Goal: Communication & Community: Answer question/provide support

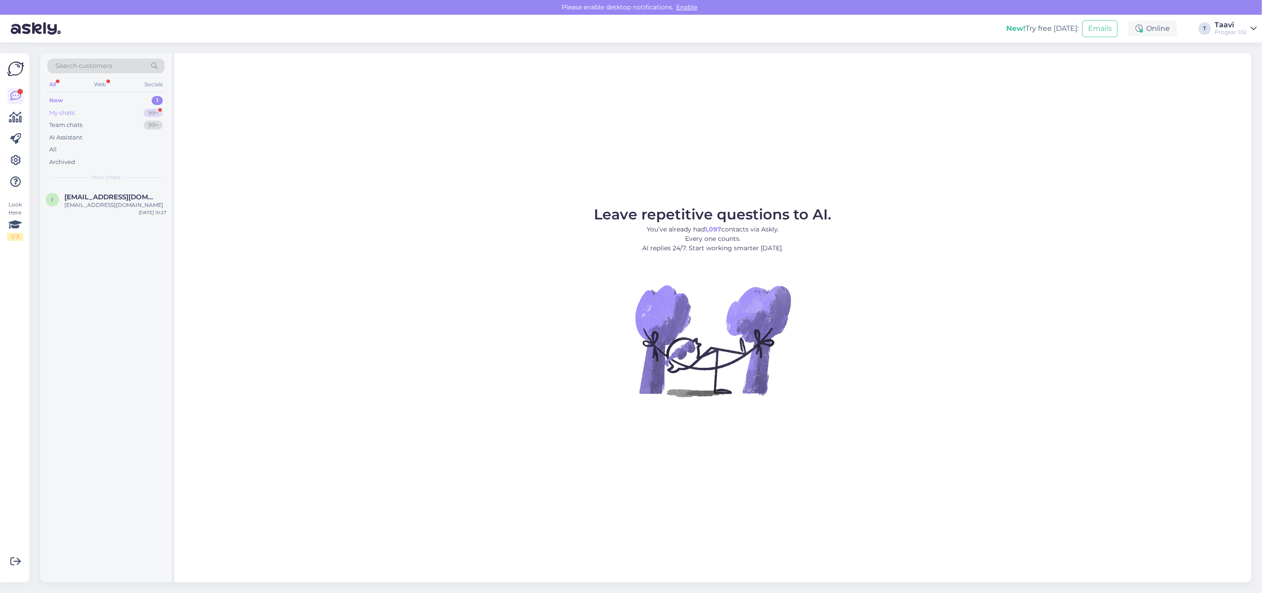
click at [115, 114] on div "My chats 99+" at bounding box center [105, 113] width 117 height 13
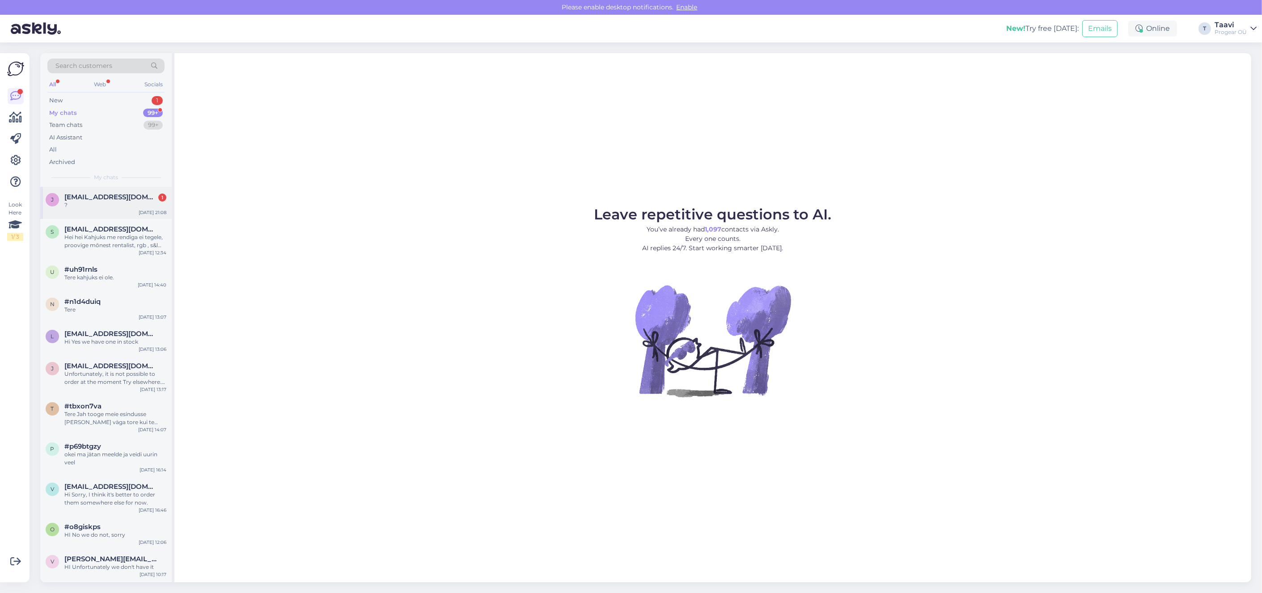
click at [101, 203] on div "?" at bounding box center [115, 205] width 102 height 8
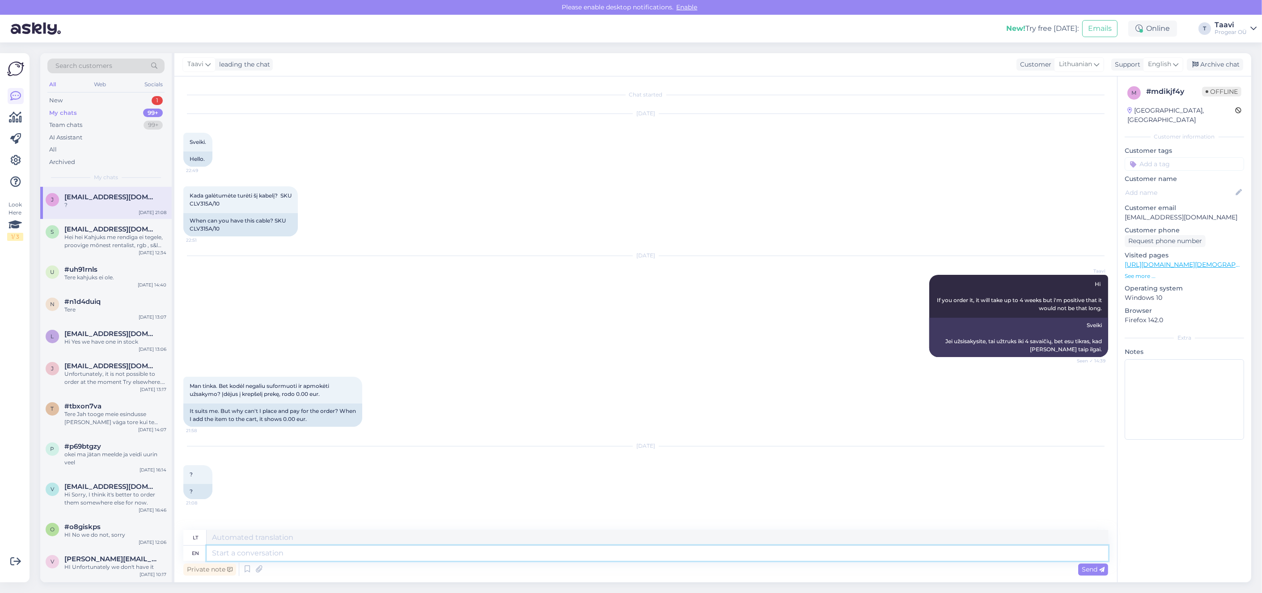
click at [234, 555] on textarea at bounding box center [657, 553] width 901 height 15
click at [233, 553] on textarea at bounding box center [657, 553] width 901 height 15
type textarea "Sorry"
type textarea "Atsiprašau"
type textarea "Sorry,"
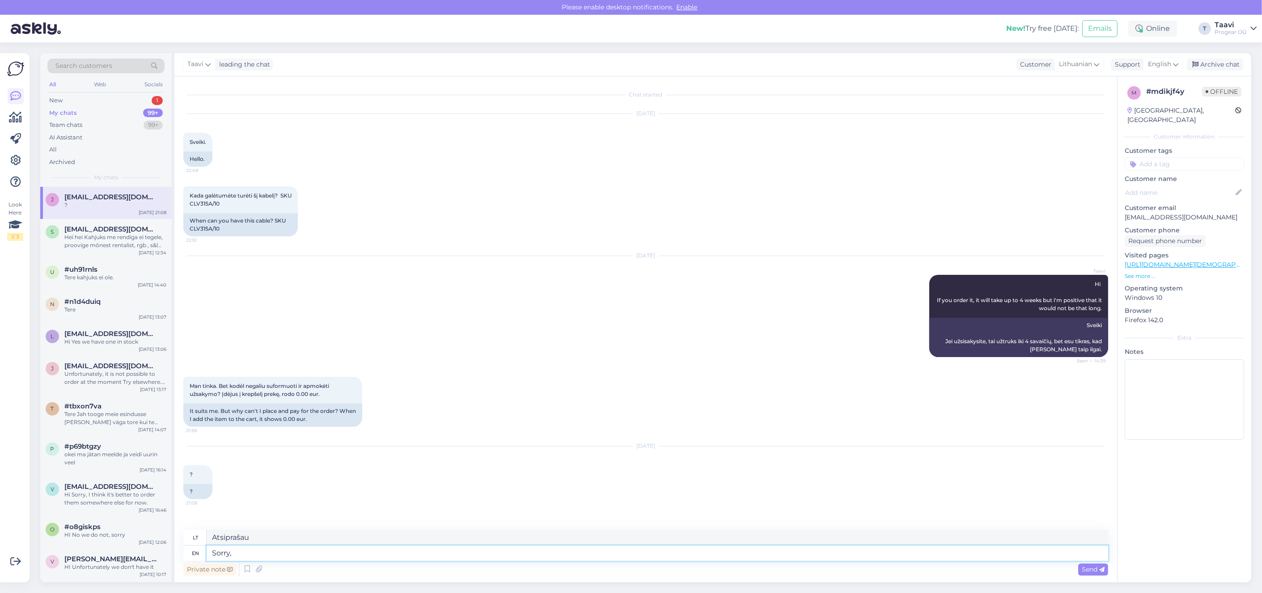
type textarea "Atsiprašau,"
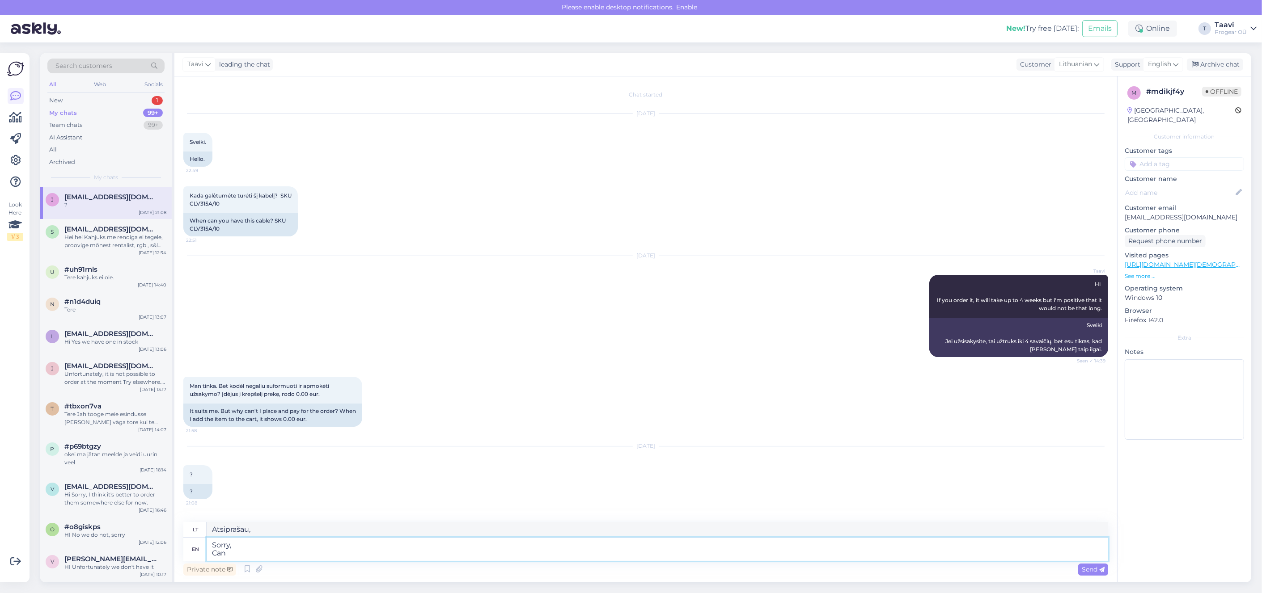
type textarea "Sorry, Can"
type textarea "Atsiprašau, gali"
type textarea "Sorry, Can you"
type textarea "Atsiprašau, Ar galite?"
type textarea "Sorry, Can you please"
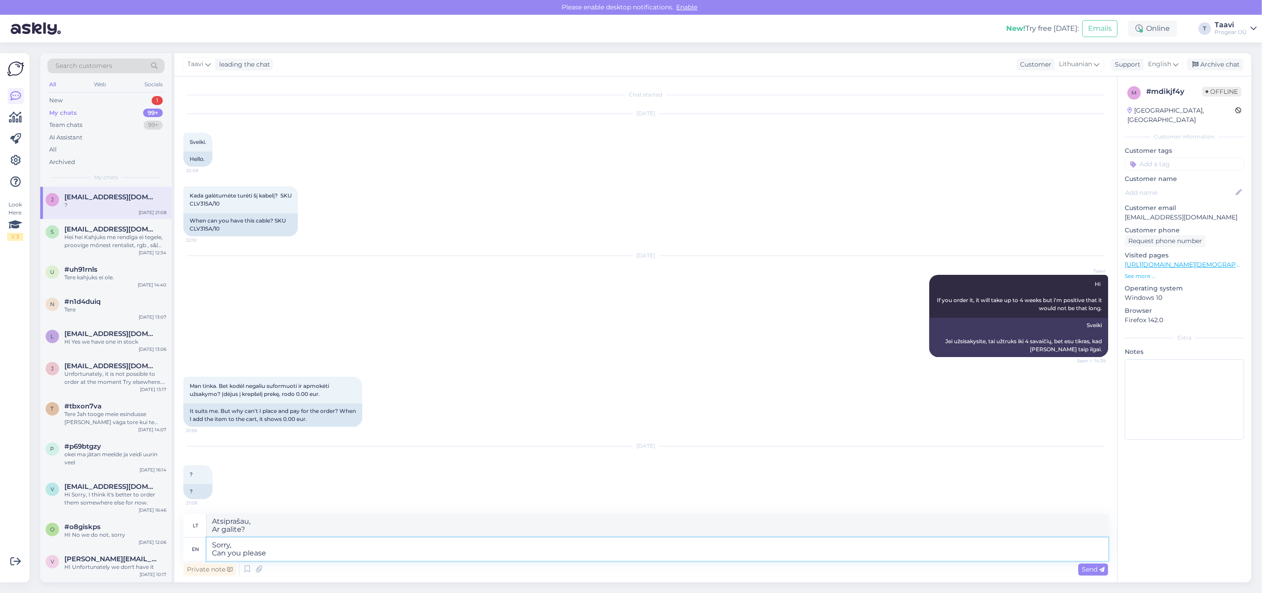
type textarea "Atsiprašau, Gal galėtumėte?"
type textarea "Sorry, Can you please write"
type textarea "Atsiprašau, Gal galėtumėte parašyti?"
type textarea "Sorry, Can you please write me"
type textarea "Atsiprašau, Gal galėtumėte man parašyti?"
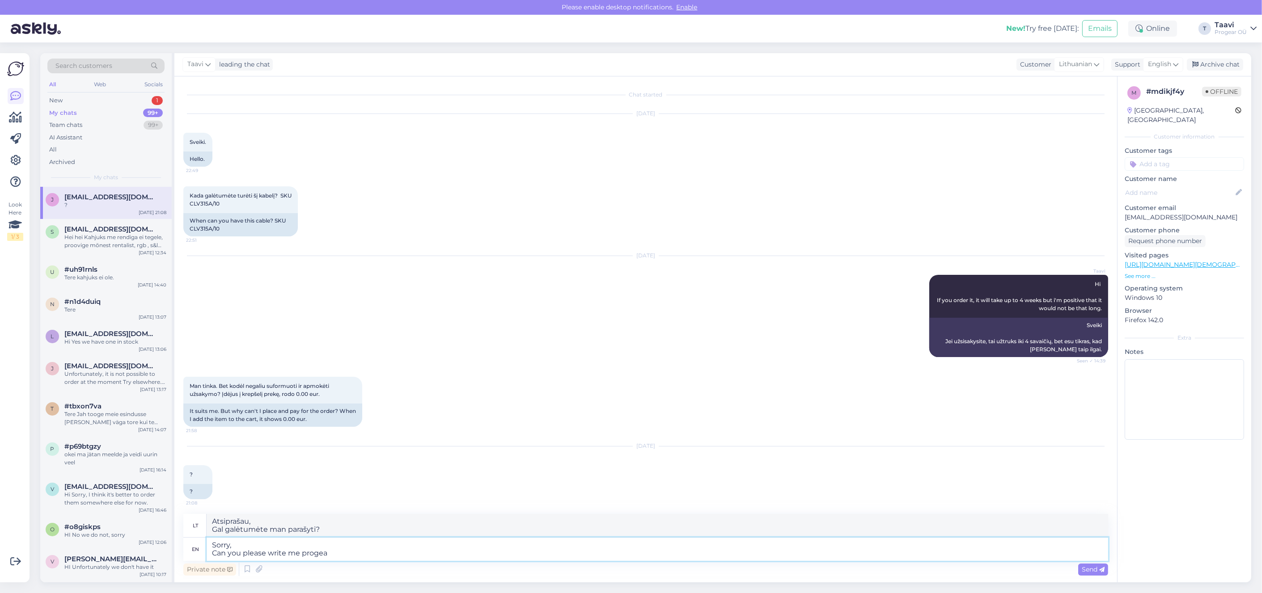
type textarea "Sorry, Can you please write me progear"
type textarea "Atsiprašau, Gal galėtumėte man parašyti programą"
type textarea "Sorry, Can you please write me [EMAIL_ADDRESS][DOMAIN_NAME]"
type textarea "Atsiprašau, Gal galėtumėte man parašyti el [EMAIL_ADDRESS][DOMAIN_NAME]"
type textarea "Sorry, Can you please write me [EMAIL_ADDRESS][DOMAIN_NAME] I"
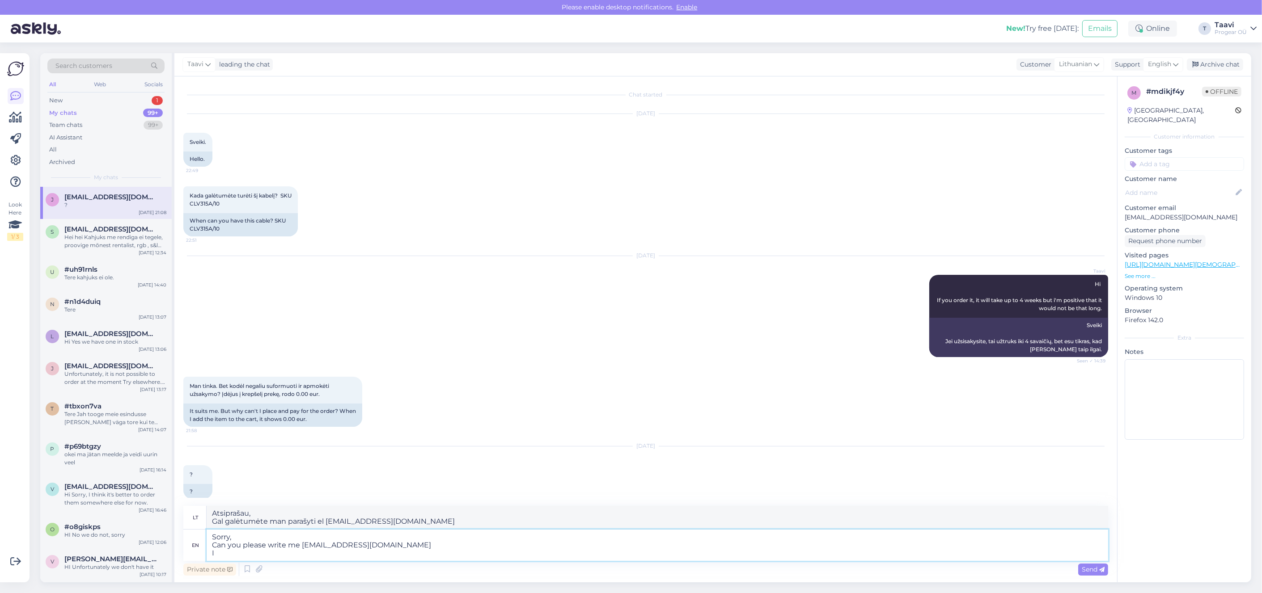
type textarea "Atsiprašau, Gal galėtumėte man parašyti el. paštu [EMAIL_ADDRESS][DOMAIN_NAME] …"
type textarea "Sorry, Can you please write me [EMAIL_ADDRESS][DOMAIN_NAME] I can"
type textarea "Atsiprašau, Gal galėtumėte man parašyti el. paštu [EMAIL_ADDRESS][DOMAIN_NAME] …"
type textarea "Sorry, Can you please write me [EMAIL_ADDRESS][DOMAIN_NAME] I can make"
type textarea "Atsiprašau, Gal galėtumėte man parašyti el. paštu [EMAIL_ADDRESS][DOMAIN_NAME] …"
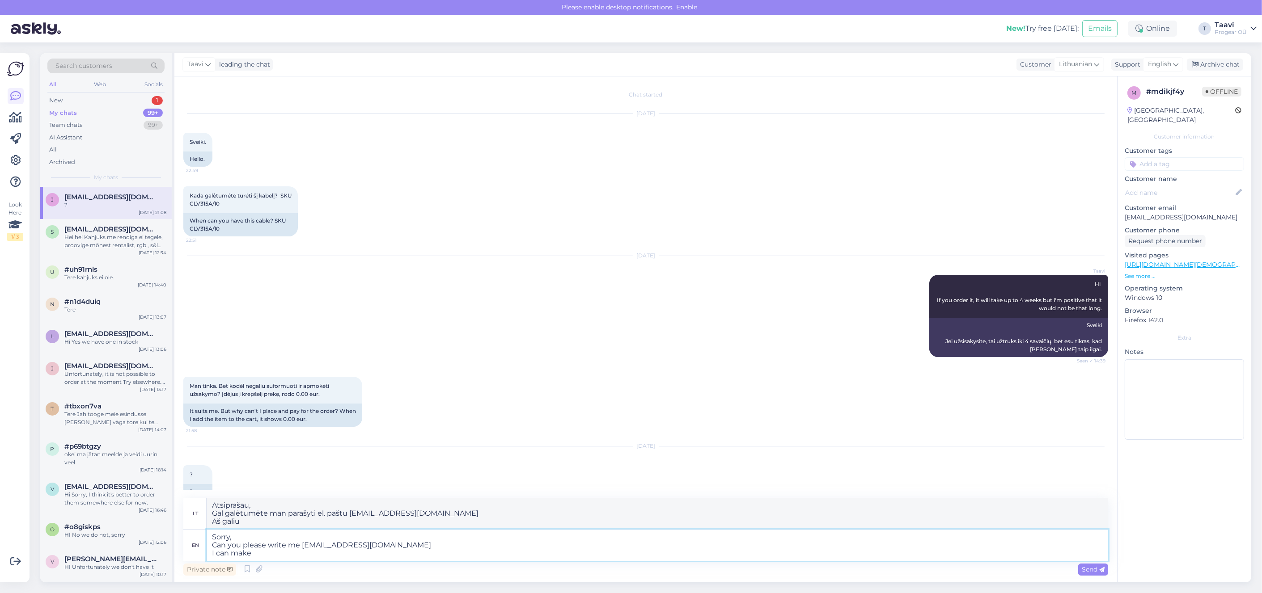
type textarea "Sorry, Can you please write me [EMAIL_ADDRESS][DOMAIN_NAME] I can make"
type textarea "Atsiprašau, Gal galėtumėte man parašyti el. paštu [EMAIL_ADDRESS][DOMAIN_NAME] …"
type textarea "Sorry, Can you please write me [EMAIL_ADDRESS][DOMAIN_NAME] I can make"
type textarea "Atsiprašau, Gal galėtumėte man parašyti el [EMAIL_ADDRESS][DOMAIN_NAME] Aš gali…"
type textarea "Sorry, Can you please write me [EMAIL_ADDRESS][DOMAIN_NAME] I can make a"
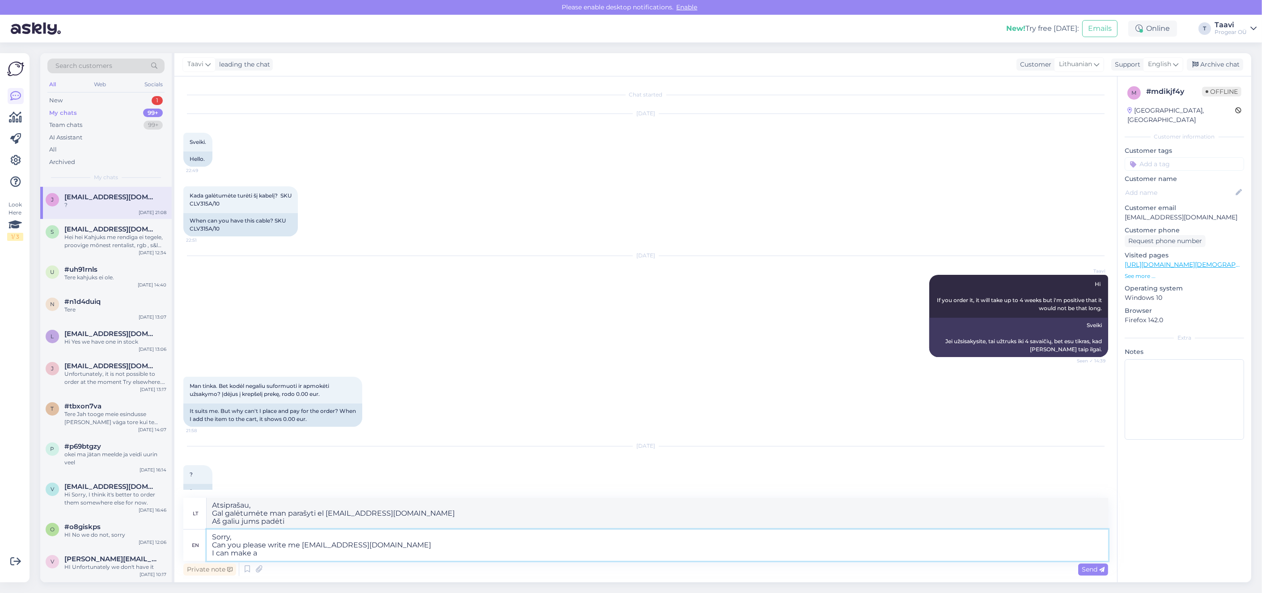
type textarea "Atsiprašau, Gal galėtumėte man parašyti el. paštu [EMAIL_ADDRESS][DOMAIN_NAME] …"
type textarea "Sorry, Can you please write me [EMAIL_ADDRESS][DOMAIN_NAME] I can make an"
type textarea "Atsiprašau, Gal galėtumėte man parašyti [EMAIL_ADDRESS][DOMAIN_NAME] Galiu pada…"
type textarea "Sorry, Can you please write me [EMAIL_ADDRESS][DOMAIN_NAME] I can make an invoi…"
type textarea "Atsiprašau, Gal galėtumėte man parašyti el. paštu [EMAIL_ADDRESS][DOMAIN_NAME] …"
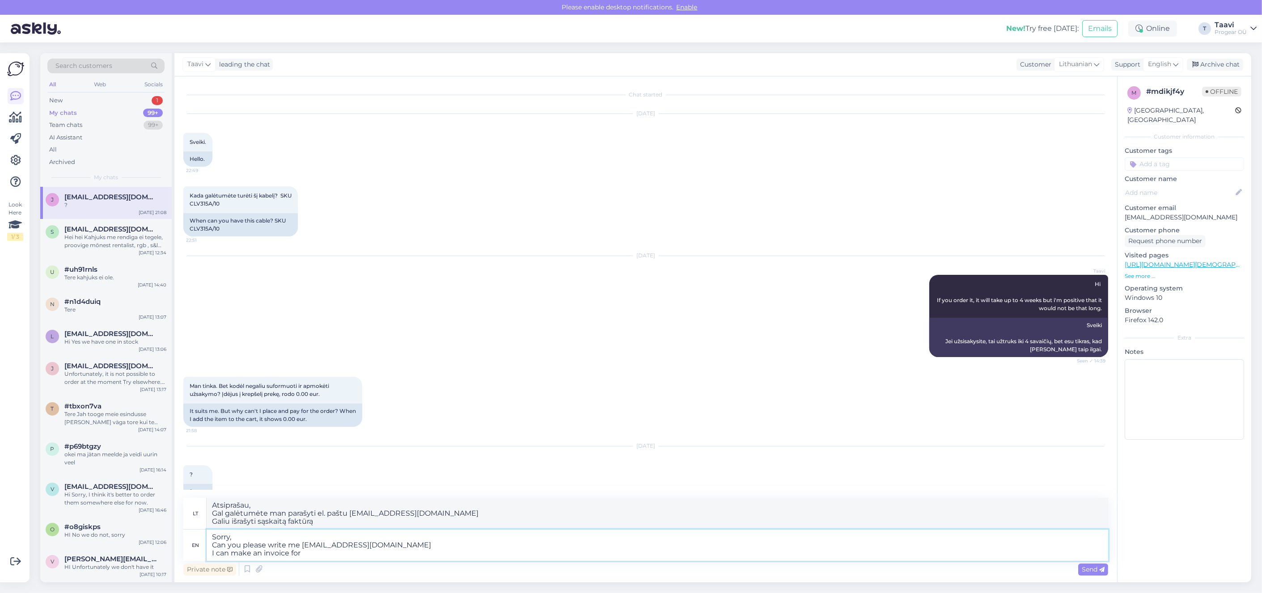
type textarea "Sorry, Can you please write me [EMAIL_ADDRESS][DOMAIN_NAME] I can make an invoi…"
type textarea "Atsiprašau, Gal galėtumėte man parašyti [EMAIL_ADDRESS][DOMAIN_NAME] Galiu išra…"
type textarea "Sorry, Can you please write me [EMAIL_ADDRESS][DOMAIN_NAME] I can make an invoi…"
type textarea "Atsiprašau, Gal galėtumėte man parašyti el. paštu [EMAIL_ADDRESS][DOMAIN_NAME] …"
type textarea "Sorry, Can you please write me [EMAIL_ADDRESS][DOMAIN_NAME] I can make an invoi…"
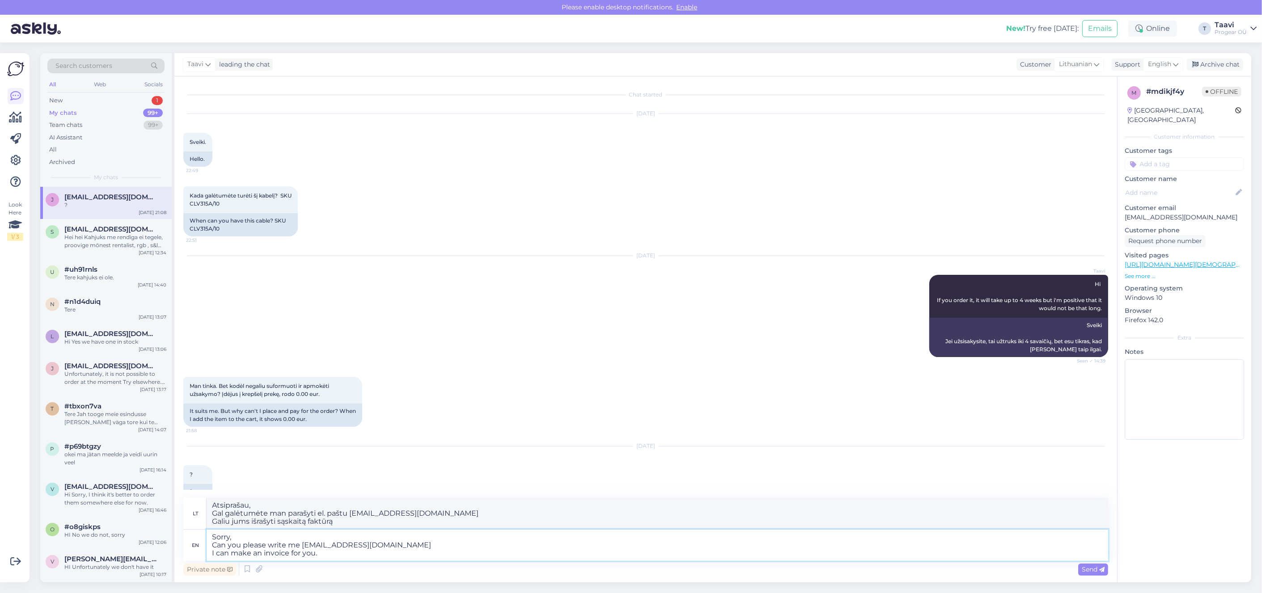
type textarea "Atsiprašau, Gal galėtumėte man parašyti el. [EMAIL_ADDRESS][DOMAIN_NAME] Galiu …"
type textarea "Sorry, Can you please write me [EMAIL_ADDRESS][DOMAIN_NAME] I can make an invoi…"
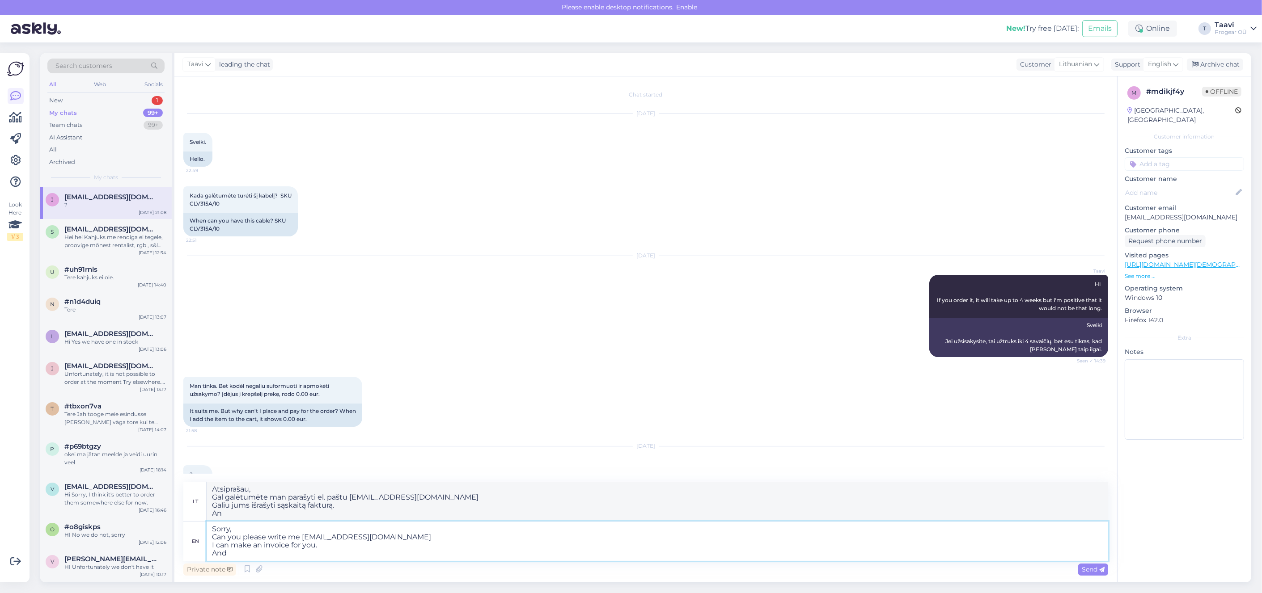
type textarea "Atsiprašau, Gal galėtumėte man parašyti el. [EMAIL_ADDRESS][DOMAIN_NAME] Galiu …"
type textarea "Sorry, Can you please write me [EMAIL_ADDRESS][DOMAIN_NAME] I can make an invoi…"
type textarea "Atsiprašau, Gal galėtumėte man parašyti el. [EMAIL_ADDRESS][DOMAIN_NAME] Galiu …"
type textarea "Sorry, Can you please write me [EMAIL_ADDRESS][DOMAIN_NAME] I can make an invoi…"
type textarea "Atsiprašau, Gal galėtumėte man parašyti el. [EMAIL_ADDRESS][DOMAIN_NAME] Galiu …"
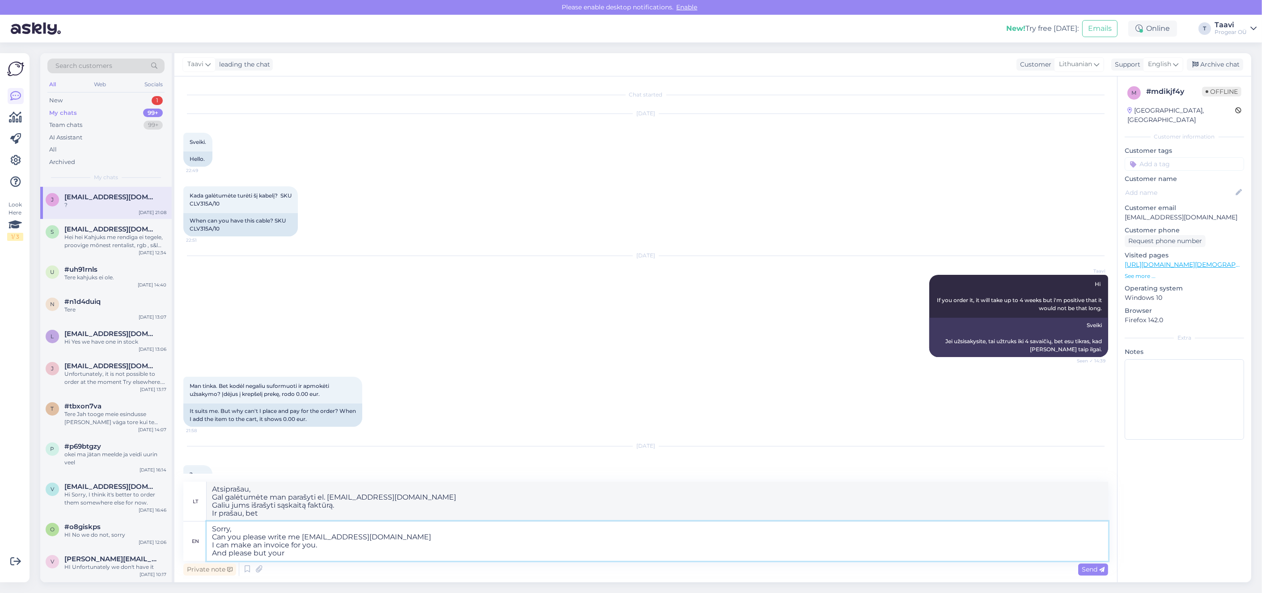
type textarea "Sorry, Can you please write me [EMAIL_ADDRESS][DOMAIN_NAME] I can make an invoi…"
type textarea "Atsiprašau, Gal galėtumėte man parašyti el. [EMAIL_ADDRESS][DOMAIN_NAME] Galiu …"
type textarea "Sorry, Can you please write me [EMAIL_ADDRESS][DOMAIN_NAME] I can make an invoi…"
type textarea "Atsiprašau, Gal galėtumėte man parašyti el [EMAIL_ADDRESS][DOMAIN_NAME] Galiu j…"
type textarea "Sorry, Can you please write me [EMAIL_ADDRESS][DOMAIN_NAME] I can make an invoi…"
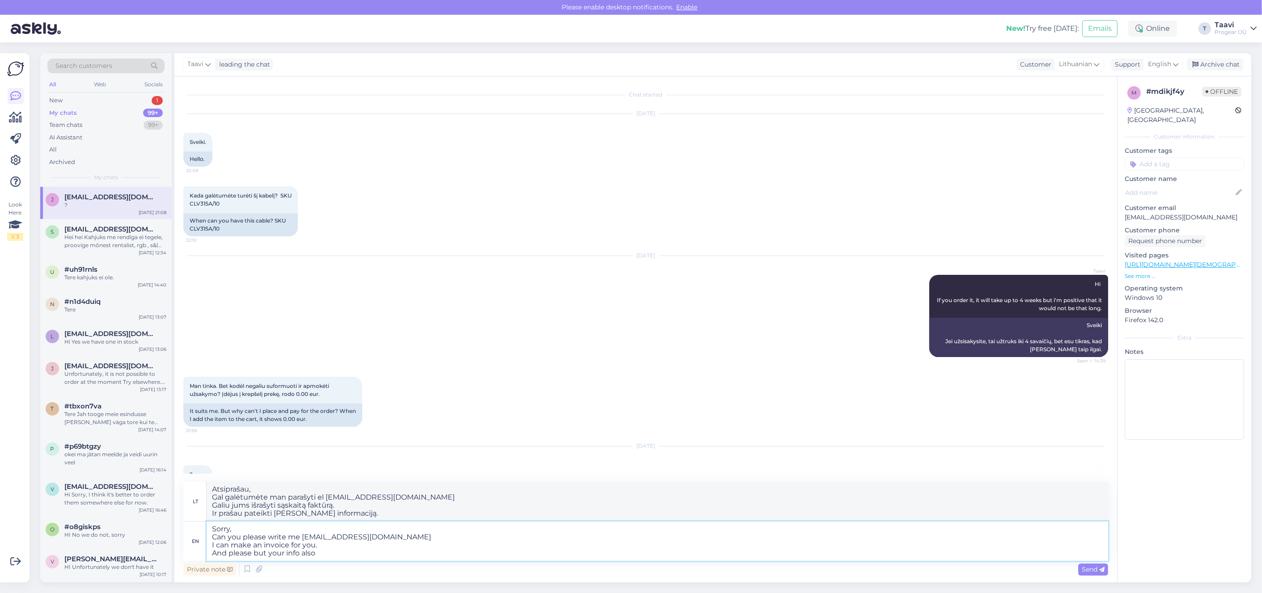
type textarea "Atsiprašau, Gal galėtumėte man parašyti el. [EMAIL_ADDRESS][DOMAIN_NAME] Galiu …"
type textarea "Sorry, Can you please write me [EMAIL_ADDRESS][DOMAIN_NAME] I can make an invoi…"
type textarea "Atsiprašau, Gal galėtumėte man parašyti el. [EMAIL_ADDRESS][DOMAIN_NAME] Galiu …"
type textarea "Sorry, Can you please write me [EMAIL_ADDRESS][DOMAIN_NAME] I can make an invoi…"
type textarea "Atsiprašau, Gal galėtumėte man parašyti el. [EMAIL_ADDRESS][DOMAIN_NAME] Galiu …"
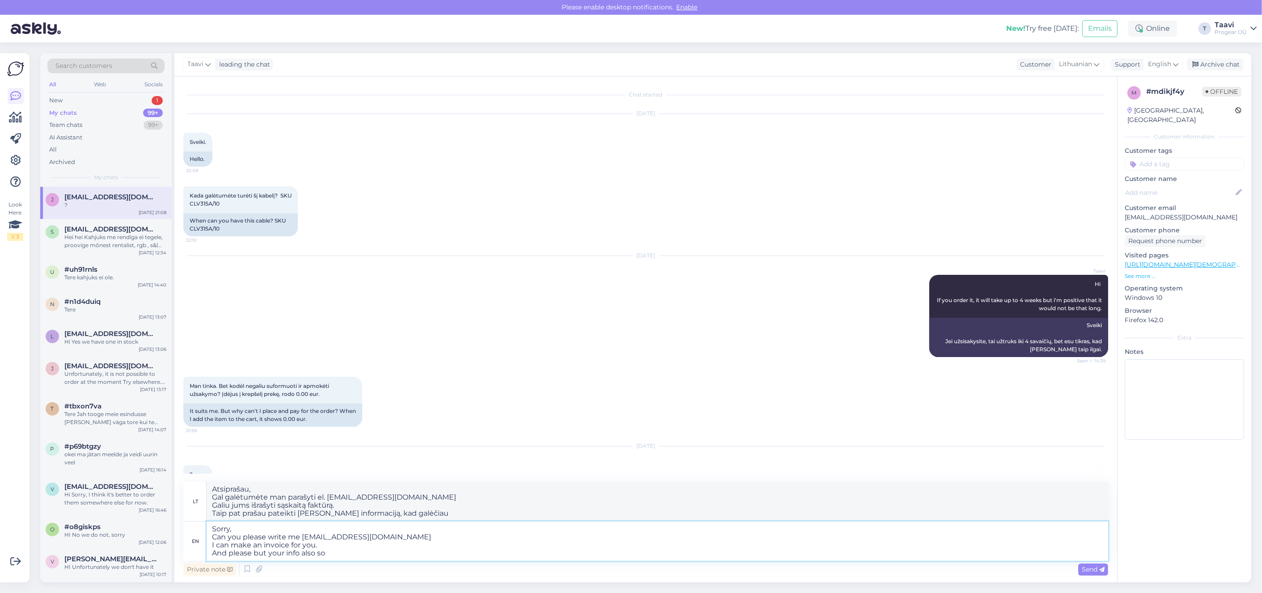
type textarea "Sorry, Can you please write me [EMAIL_ADDRESS][DOMAIN_NAME] I can make an invoi…"
type textarea "Atsiprašau, Gal galėtumėte man parašyti el. [EMAIL_ADDRESS][DOMAIN_NAME] Galiu …"
type textarea "Sorry, Can you please write me [EMAIL_ADDRESS][DOMAIN_NAME] I can make an invoi…"
type textarea "Atsiprašau, Gal galėtumėte man parašyti el. [EMAIL_ADDRESS][DOMAIN_NAME] Galiu …"
type textarea "Sorry, Can you please write me [EMAIL_ADDRESS][DOMAIN_NAME] I can make an invoi…"
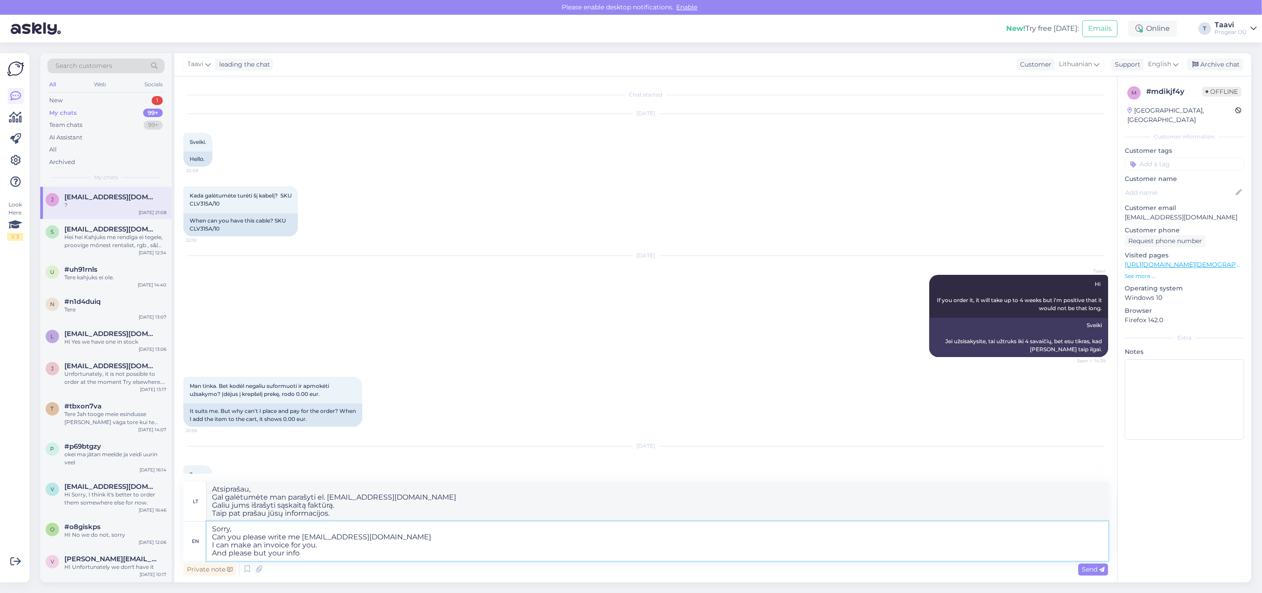
type textarea "Atsiprašau, Gal galėtumėte man parašyti el [EMAIL_ADDRESS][DOMAIN_NAME] Galiu j…"
type textarea "Sorry, Can you please write me [EMAIL_ADDRESS][DOMAIN_NAME] I can make an invoi…"
type textarea "Atsiprašau, Gal galėtumėte man parašyti el. [EMAIL_ADDRESS][DOMAIN_NAME] Galiu …"
type textarea "Sorry, Can you please write me [EMAIL_ADDRESS][DOMAIN_NAME] I can make an invoi…"
type textarea "Atsiprašau, Gal galėtumėte man parašyti el. [EMAIL_ADDRESS][DOMAIN_NAME] Galiu …"
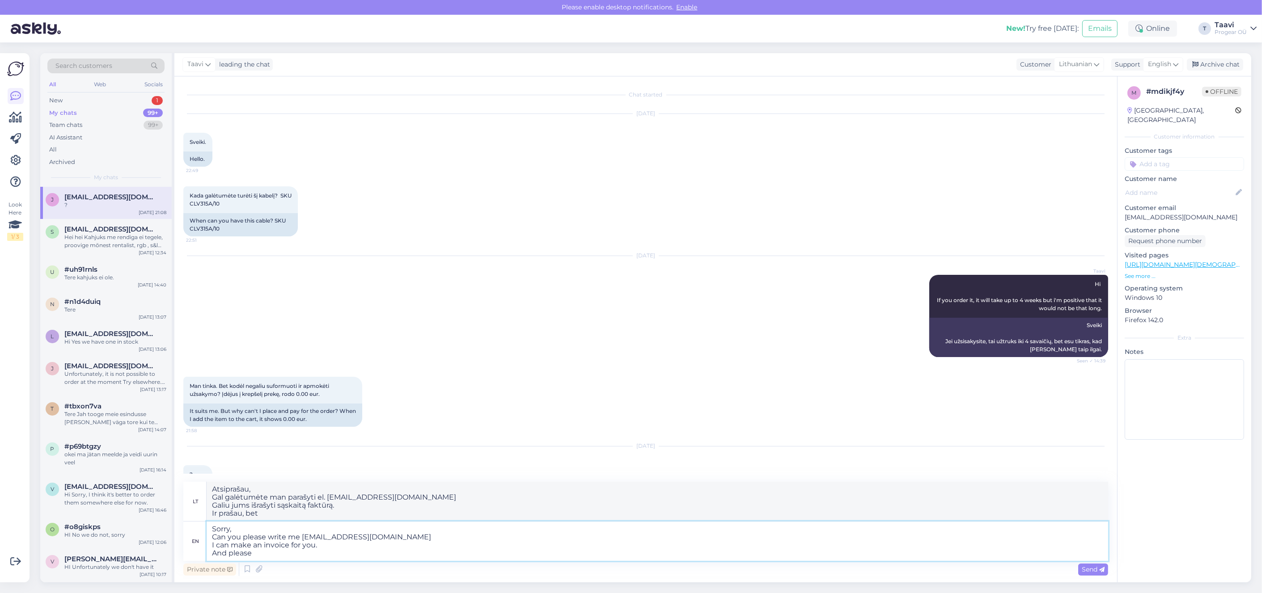
type textarea "Sorry, Can you please write me [EMAIL_ADDRESS][DOMAIN_NAME] I can make an invoi…"
type textarea "Atsiprašau, Gal galėtumėte man parašyti el. [EMAIL_ADDRESS][DOMAIN_NAME] Galiu …"
type textarea "Sorry, Can you please write me [EMAIL_ADDRESS][DOMAIN_NAME] I can make an invoi…"
type textarea "Atsiprašau, Gal galėtumėte man parašyti el. [EMAIL_ADDRESS][DOMAIN_NAME] Galiu …"
type textarea "Sorry, Can you please write me [EMAIL_ADDRESS][DOMAIN_NAME] I can make an invoi…"
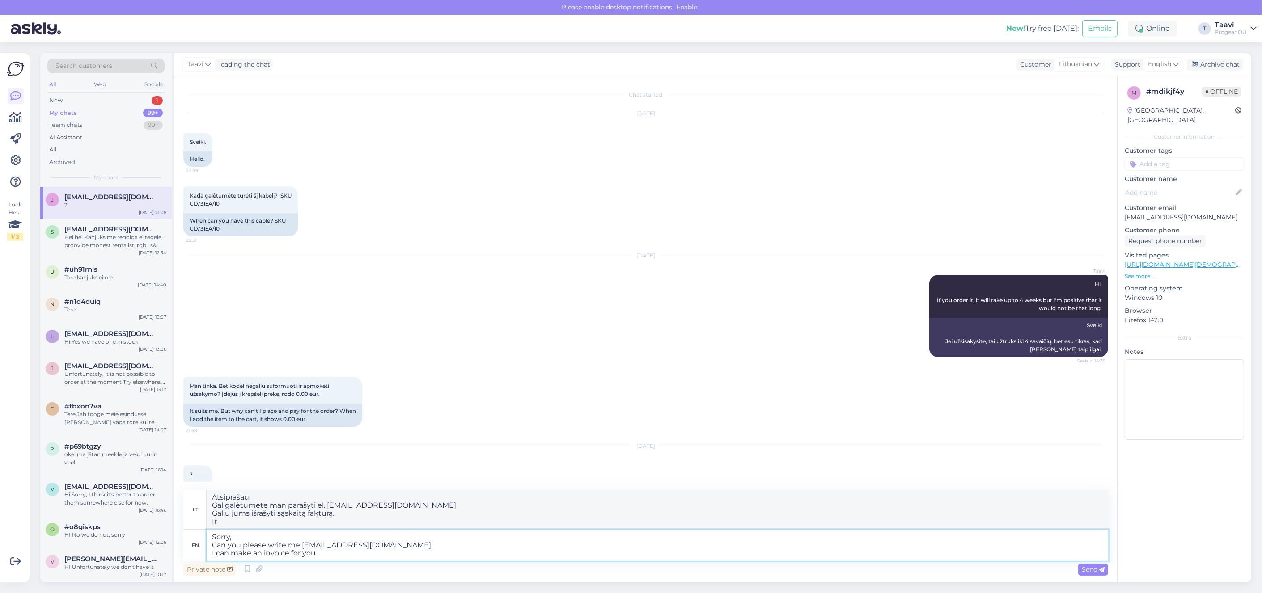
type textarea "Atsiprašau, Gal galėtumėte man parašyti el. [EMAIL_ADDRESS][DOMAIN_NAME] Galiu …"
click at [370, 541] on textarea "Sorry, Can you please write me [EMAIL_ADDRESS][DOMAIN_NAME] I can make an invoi…" at bounding box center [657, 545] width 901 height 31
click at [385, 545] on textarea "Sorry, Can you please write me [EMAIL_ADDRESS][DOMAIN_NAME] I can make an invoi…" at bounding box center [657, 545] width 901 height 31
type textarea "Sorry, Can you please write me [EMAIL_ADDRESS][DOMAIN_NAME] and I can make an i…"
type textarea "Atsiprašau, Gal galėtumėte man parašyti el. [EMAIL_ADDRESS][DOMAIN_NAME] Galiu …"
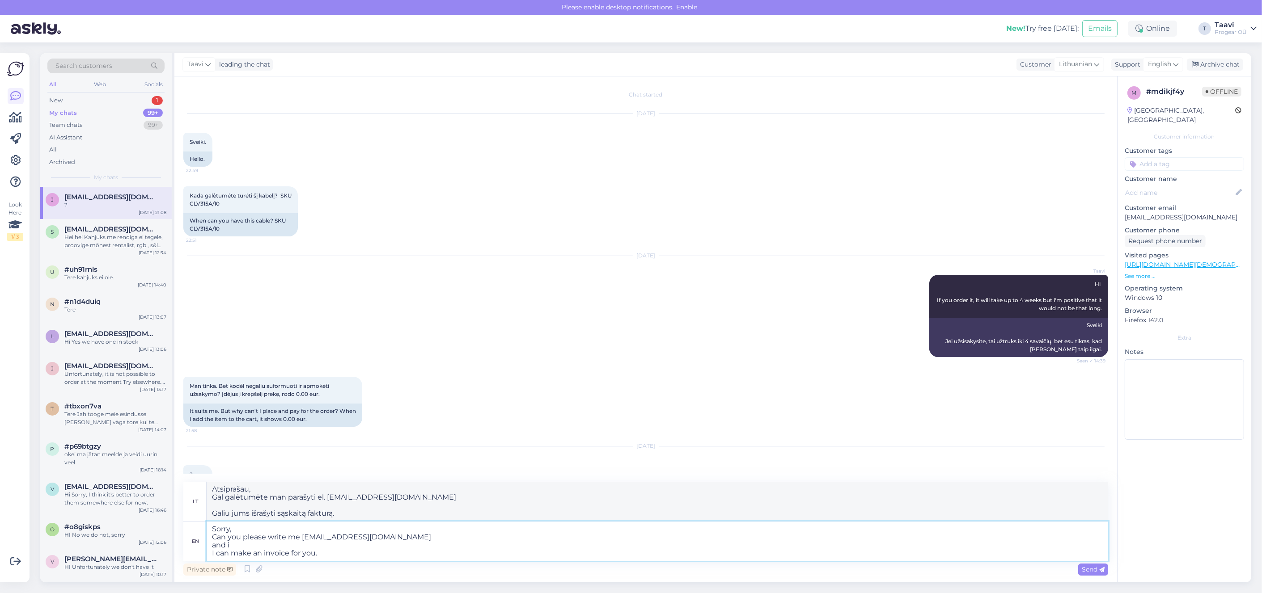
type textarea "Sorry, Can you please write me [EMAIL_ADDRESS][DOMAIN_NAME] and I can make an i…"
type textarea "Atsiprašau, Gal galėtumėte man parašyti el. [EMAIL_ADDRESS][DOMAIN_NAME] ir Aš …"
type textarea "Sorry, Can you please write me [EMAIL_ADDRESS][DOMAIN_NAME] and but your info w…"
type textarea "Atsiprašau, Gal galėtumėte man parašyti el. paštu [EMAIL_ADDRESS][DOMAIN_NAME] …"
type textarea "Sorry, Can you please write me [EMAIL_ADDRESS][DOMAIN_NAME] and but your info w…"
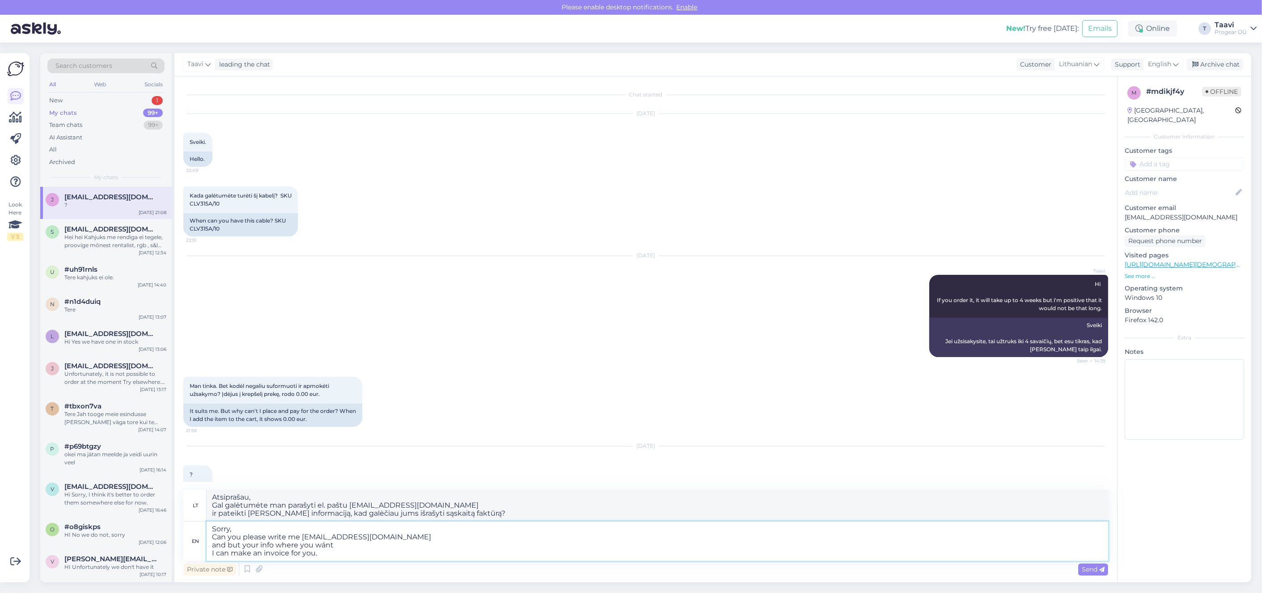
type textarea "Atsiprašau, Gal galėtumėte man parašyti el. [EMAIL_ADDRESS][DOMAIN_NAME] Ir nur…"
type textarea "Sorry, Can you please write me [EMAIL_ADDRESS][DOMAIN_NAME] and but your info w…"
type textarea "Atsiprašau, Gal galėtumėte man parašyti el. [EMAIL_ADDRESS][DOMAIN_NAME] Ir pat…"
type textarea "Sorry, Can you please write me [EMAIL_ADDRESS][DOMAIN_NAME] and but your info w…"
type textarea "Atsiprašau, Gal galėtumėte man parašyti el. [EMAIL_ADDRESS][DOMAIN_NAME] Ir pat…"
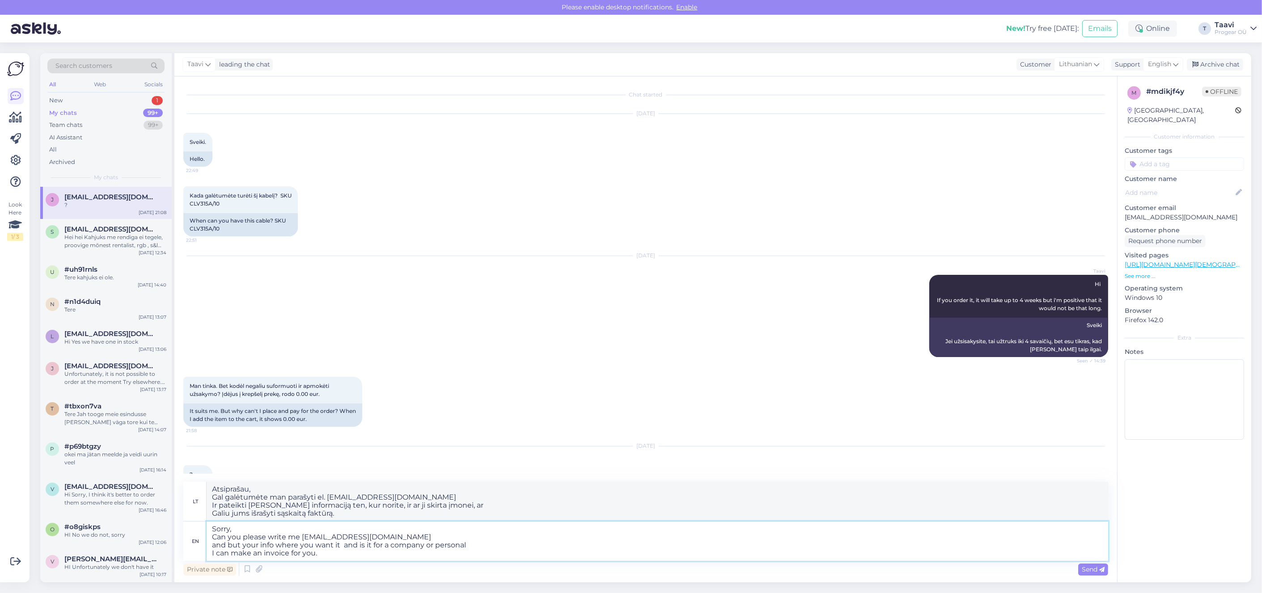
type textarea "Sorry, Can you please write me [EMAIL_ADDRESS][DOMAIN_NAME] and but your info w…"
type textarea "Atsiprašau, Gal galėtumėte man parašyti el. paštu [EMAIL_ADDRESS][DOMAIN_NAME] …"
type textarea "Sorry, Can you please write me [EMAIL_ADDRESS][DOMAIN_NAME] and but your info w…"
type textarea "Atsiprašau, Gal galėtumėte man parašyti el. paštu [EMAIL_ADDRESS][DOMAIN_NAME] …"
type textarea "Sorry, Can you please write me [EMAIL_ADDRESS][DOMAIN_NAME] and but your info w…"
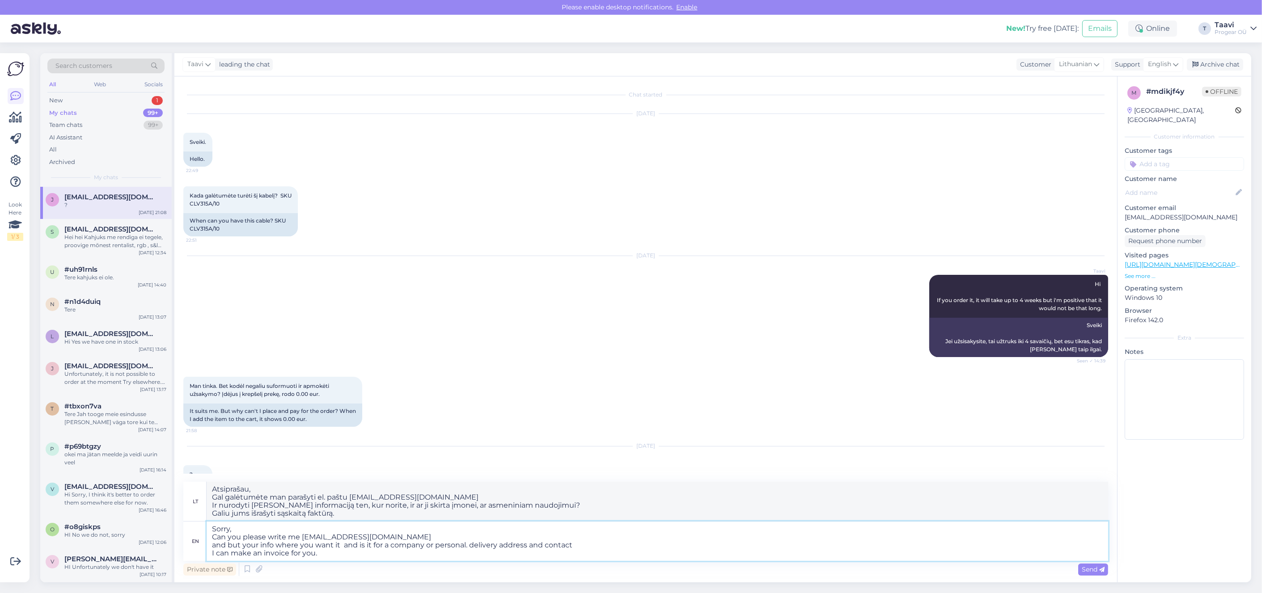
type textarea "Atsiprašau, Gal galėtumėte man parašyti el. paštu [EMAIL_ADDRESS][DOMAIN_NAME] …"
type textarea "Sorry, Can you please write me [EMAIL_ADDRESS][DOMAIN_NAME] and but your info w…"
type textarea "Atsiprašau, Gal galėtumėte man parašyti el [EMAIL_ADDRESS][DOMAIN_NAME] Ir nuro…"
type textarea "Sorry, Can you please write me [EMAIL_ADDRESS][DOMAIN_NAME] and but your info w…"
type textarea "Atsiprašau, Gal galėtumėte man parašyti el. paštu [EMAIL_ADDRESS][DOMAIN_NAME] …"
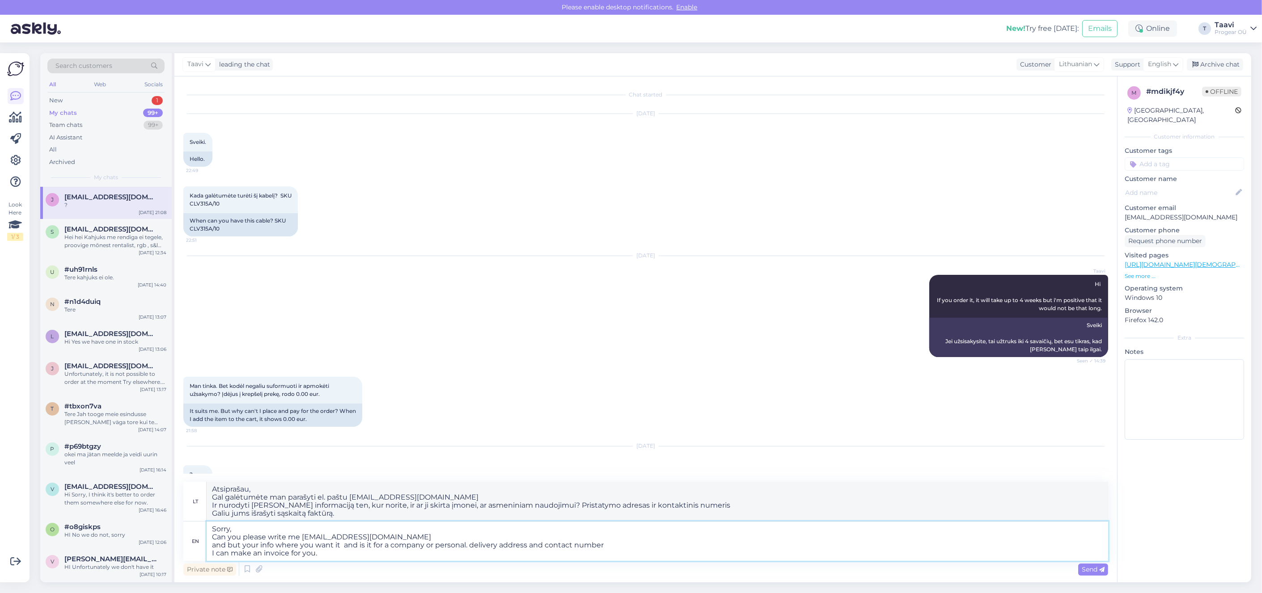
type textarea "Sorry, Can you please write me [EMAIL_ADDRESS][DOMAIN_NAME] and but your info w…"
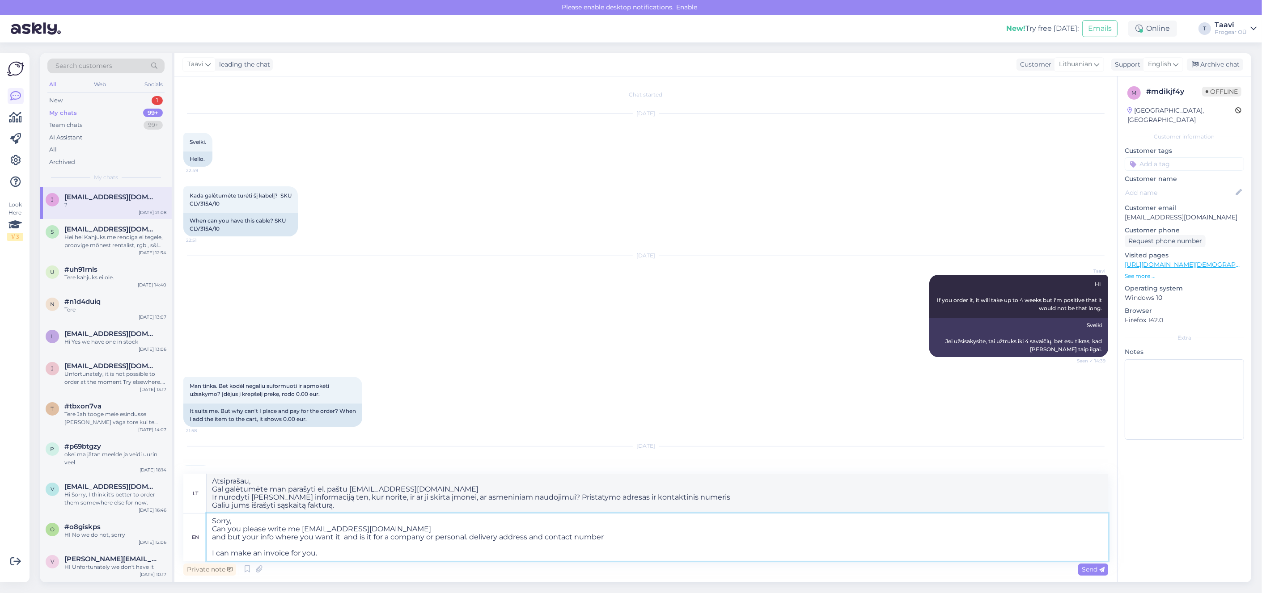
type textarea "Atsiprašau, Gal galėtumėte man parašyti el. [EMAIL_ADDRESS][DOMAIN_NAME] Ir nur…"
type textarea "Sorry, Can you please write me [EMAIL_ADDRESS][DOMAIN_NAME] and but your info w…"
type textarea "Atsiprašau, Gal galėtumėte man parašyti el. paštu [EMAIL_ADDRESS][DOMAIN_NAME] …"
type textarea "Sorry, Can you please write me [EMAIL_ADDRESS][DOMAIN_NAME] and but your info w…"
type textarea "Atsiprašau, Gal galėtumėte man parašyti el [EMAIL_ADDRESS][DOMAIN_NAME] Ir nuro…"
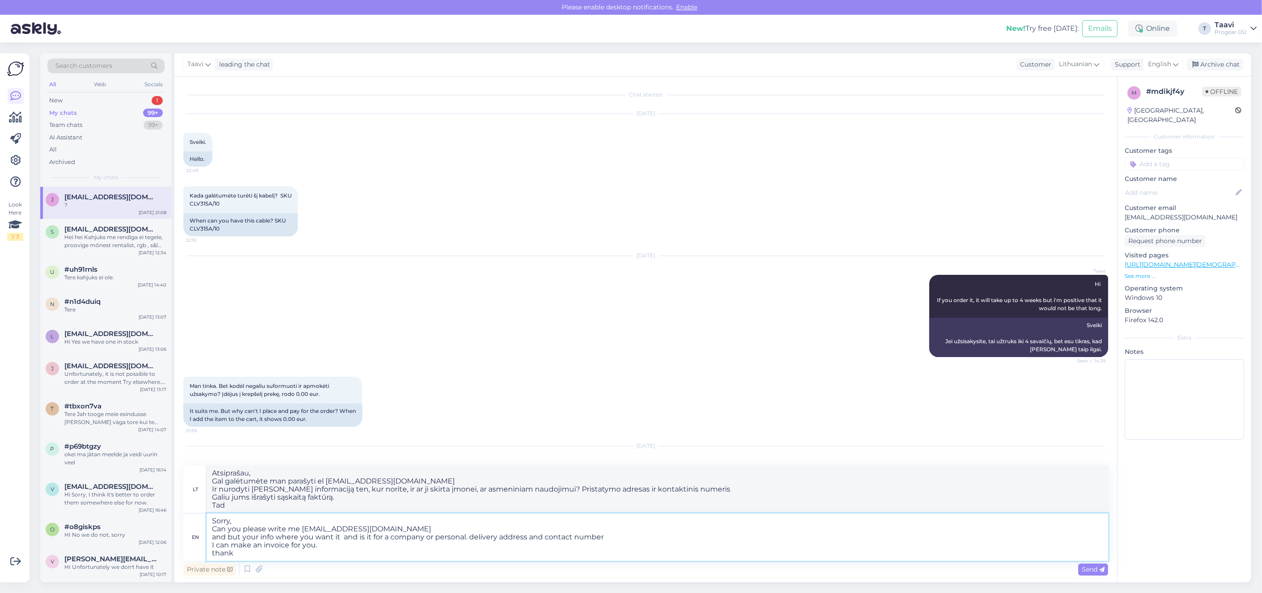
type textarea "Sorry, Can you please write me [EMAIL_ADDRESS][DOMAIN_NAME] and but your info w…"
type textarea "Atsiprašau, Gal galėtumėte man parašyti el [EMAIL_ADDRESS][DOMAIN_NAME] Ir nuro…"
click at [246, 519] on textarea "Sorry, Can you please write me [EMAIL_ADDRESS][DOMAIN_NAME] and but your info w…" at bounding box center [657, 537] width 901 height 47
type textarea "Sorry fo Can you please write me [EMAIL_ADDRESS][DOMAIN_NAME] and but your info…"
type textarea "Atsiprašau Gal galėtumėte man parašyti el. paštu [EMAIL_ADDRESS][DOMAIN_NAME] I…"
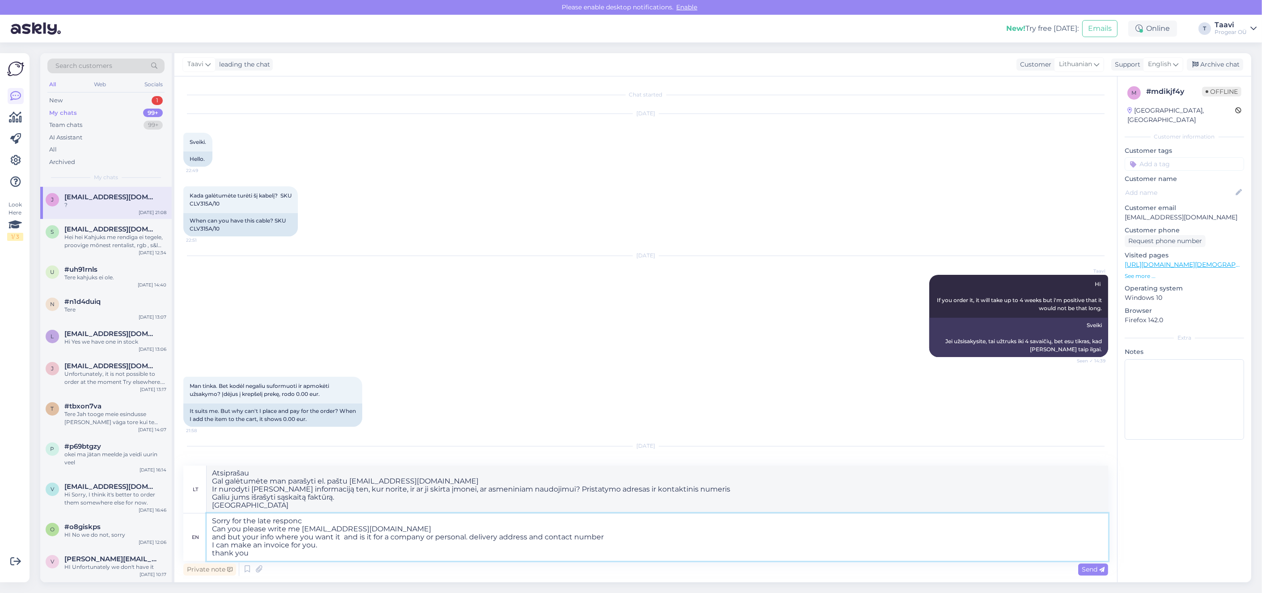
type textarea "Sorry for the late responce Can you please write me [EMAIL_ADDRESS][DOMAIN_NAME…"
type textarea "Atsiprašau už pavėluotą atsakymą. Gal galėtumėte man parašyti el [EMAIL_ADDRESS…"
type textarea "Sorry for the late reply Can you please write me [EMAIL_ADDRESS][DOMAIN_NAME] a…"
type textarea "Atsiprašau už pavėluotą atsakymą Gal galėtumėte man parašyti el [EMAIL_ADDRESS]…"
type textarea "Sorry for the late reply Can you please write me [EMAIL_ADDRESS][DOMAIN_NAME] a…"
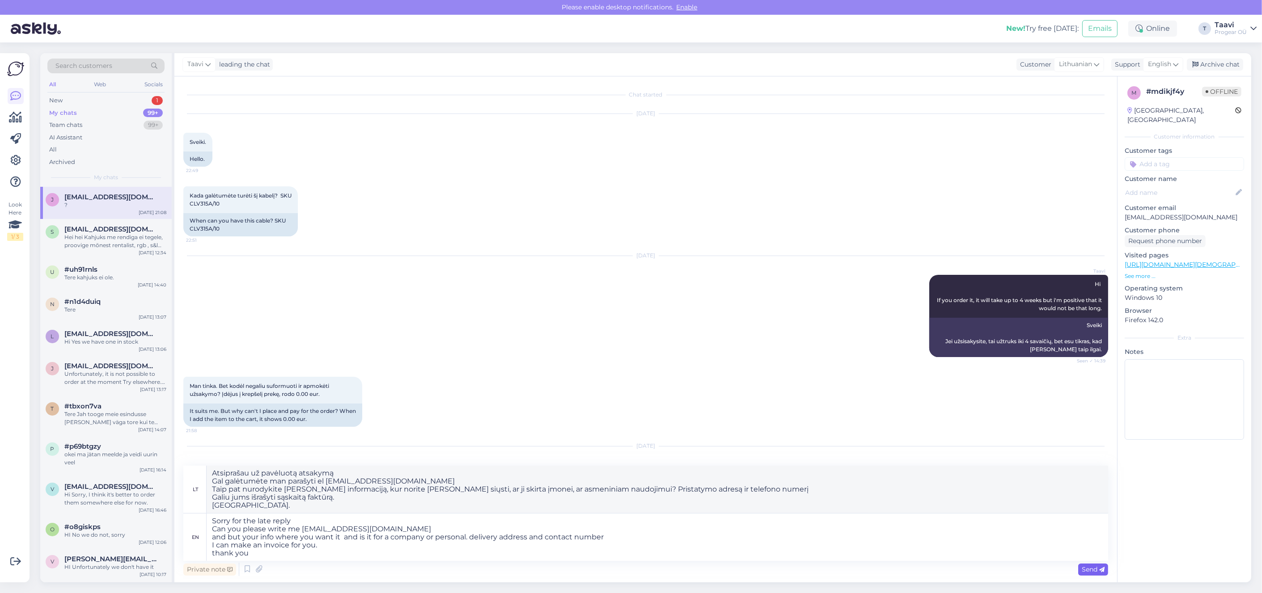
click at [1082, 569] on span "Send" at bounding box center [1092, 570] width 23 height 8
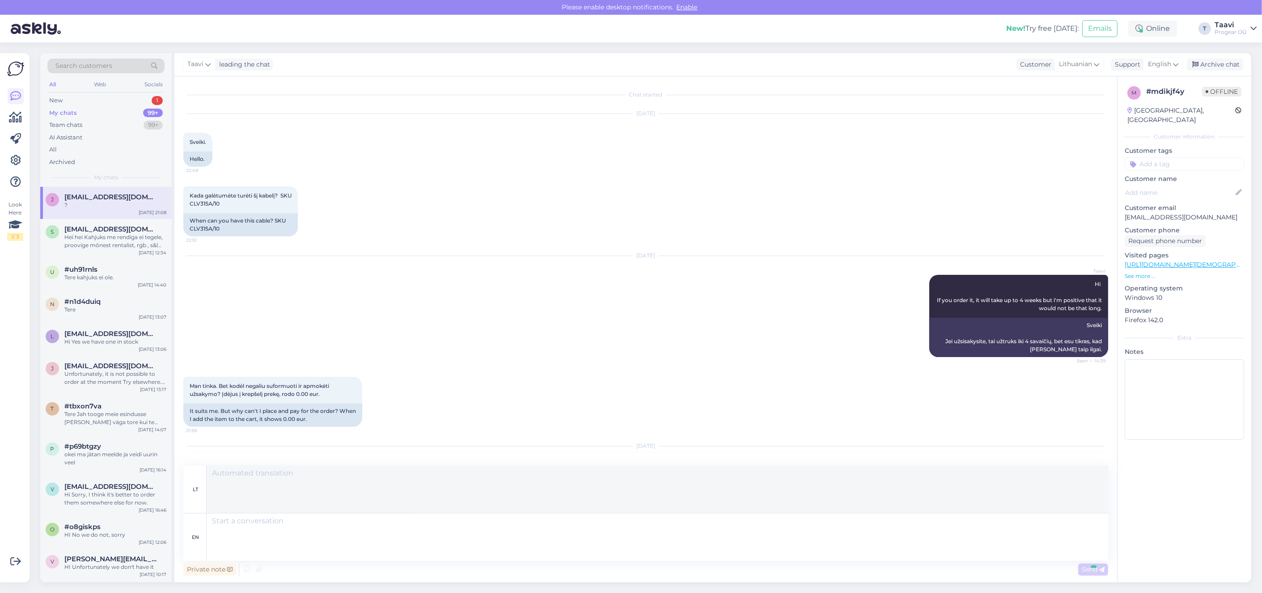
scroll to position [147, 0]
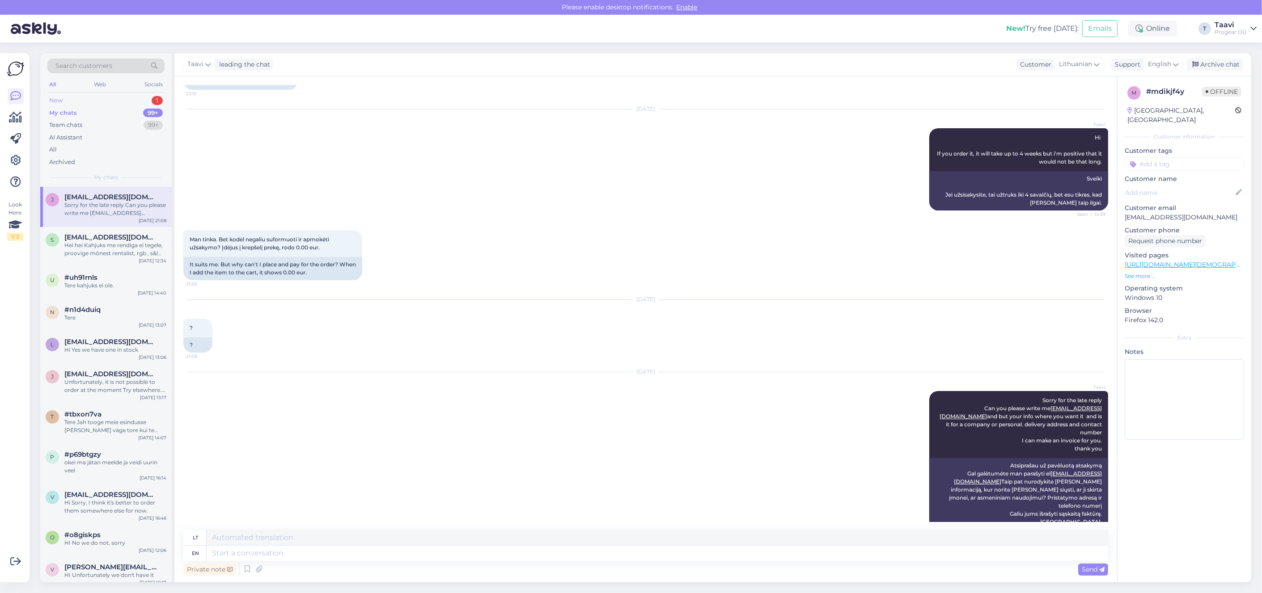
click at [78, 97] on div "New 1" at bounding box center [105, 100] width 117 height 13
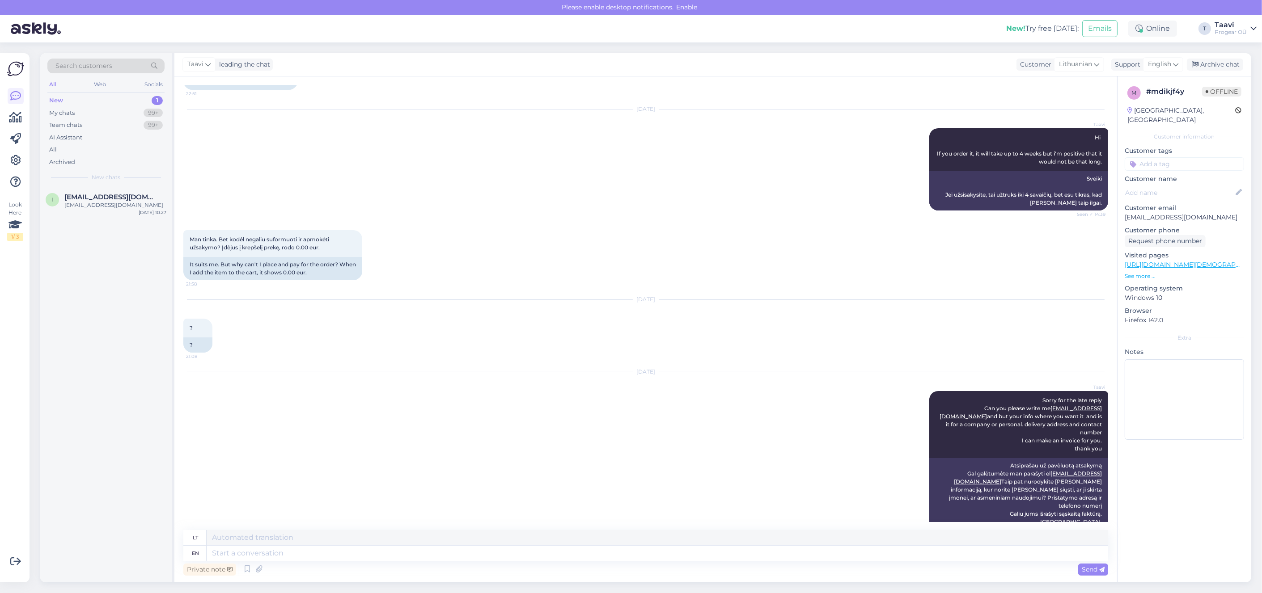
click at [77, 99] on div "New 1" at bounding box center [105, 100] width 117 height 13
drag, startPoint x: 81, startPoint y: 192, endPoint x: 90, endPoint y: 195, distance: 9.6
click at [85, 194] on div "i [EMAIL_ADDRESS][DOMAIN_NAME] [EMAIL_ADDRESS][DOMAIN_NAME] [DATE] 10:27" at bounding box center [105, 203] width 131 height 32
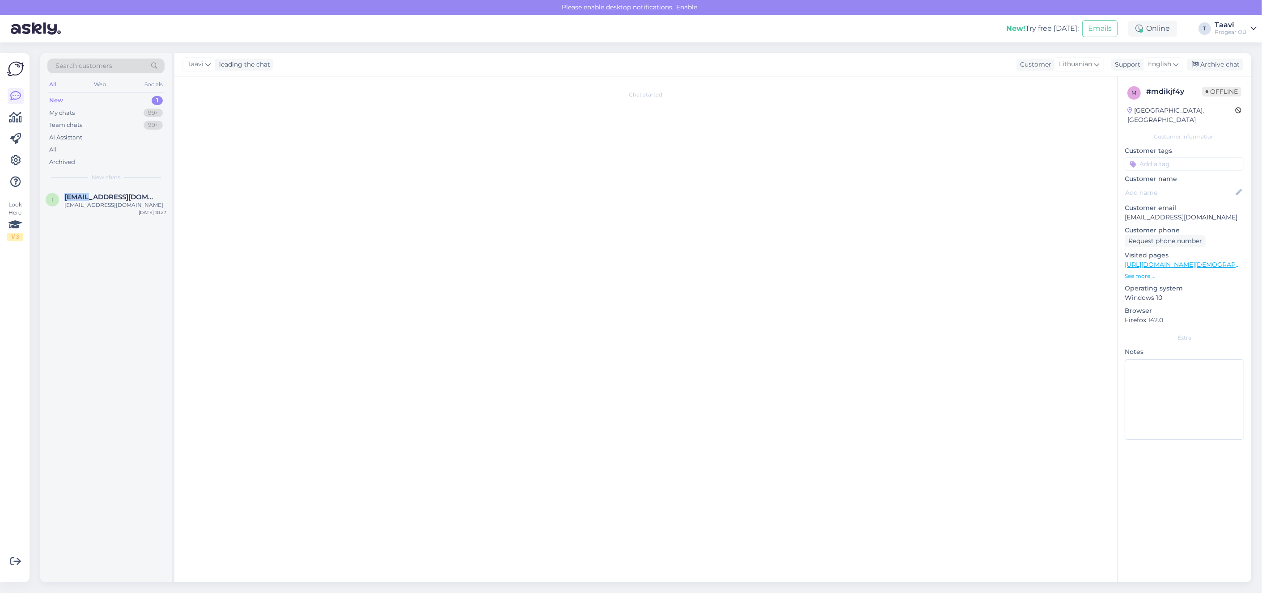
scroll to position [0, 0]
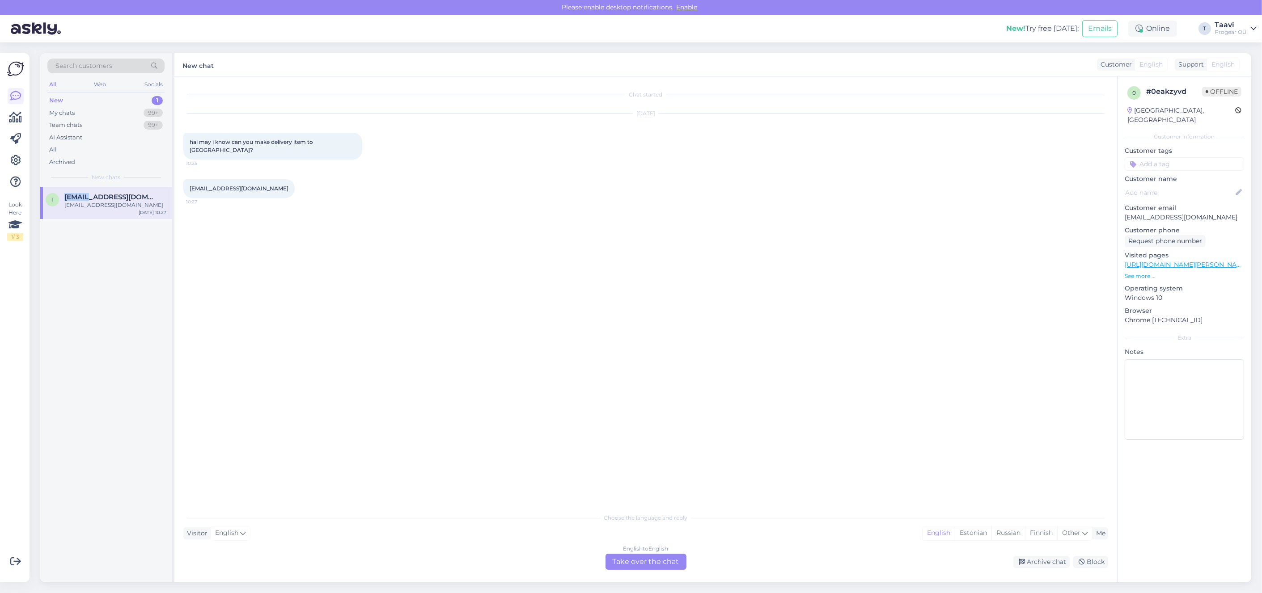
click at [107, 98] on div "New 1" at bounding box center [105, 100] width 117 height 13
click at [110, 110] on div "My chats 99+" at bounding box center [105, 113] width 117 height 13
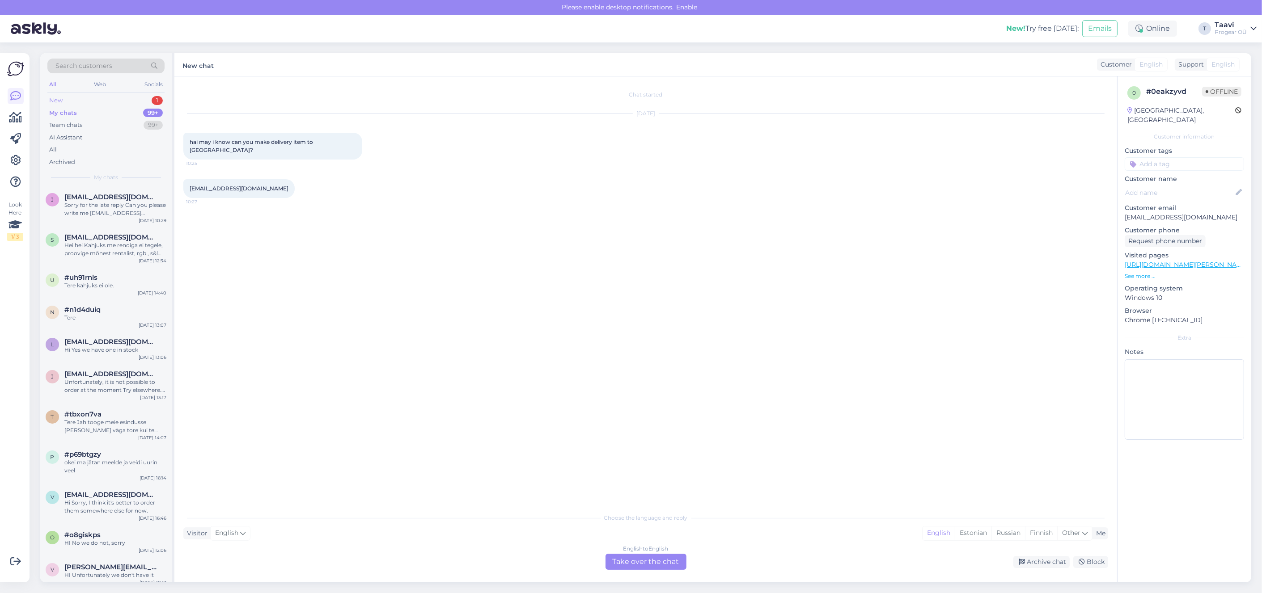
click at [109, 101] on div "New 1" at bounding box center [105, 100] width 117 height 13
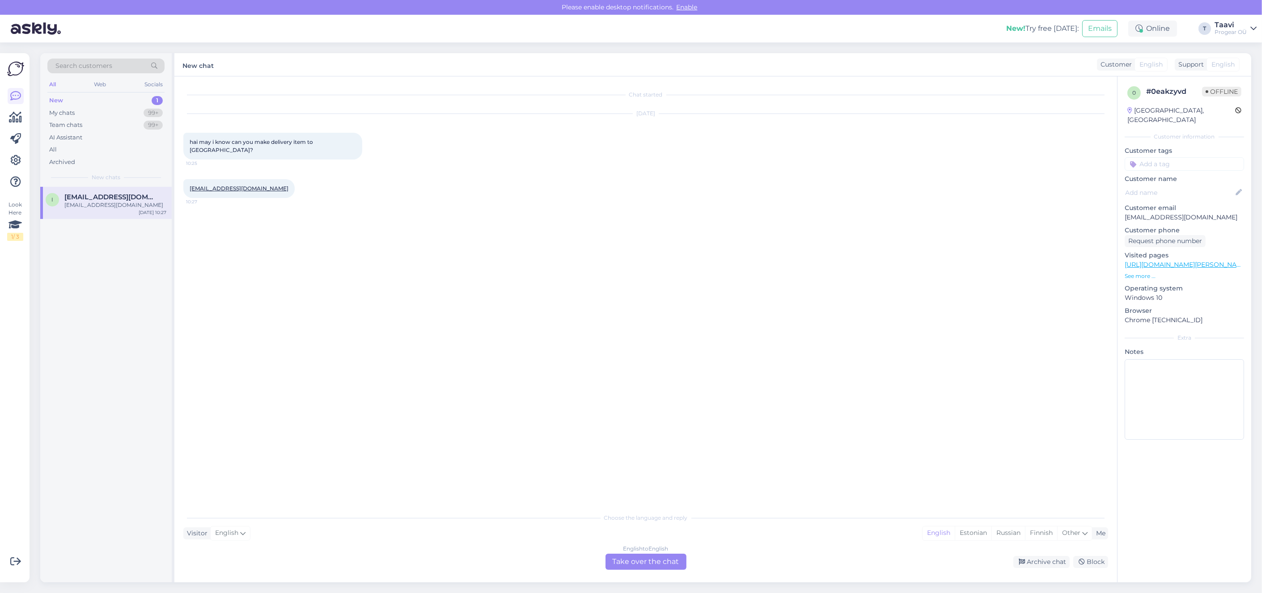
click at [624, 567] on div "English to English Take over the chat" at bounding box center [645, 562] width 81 height 16
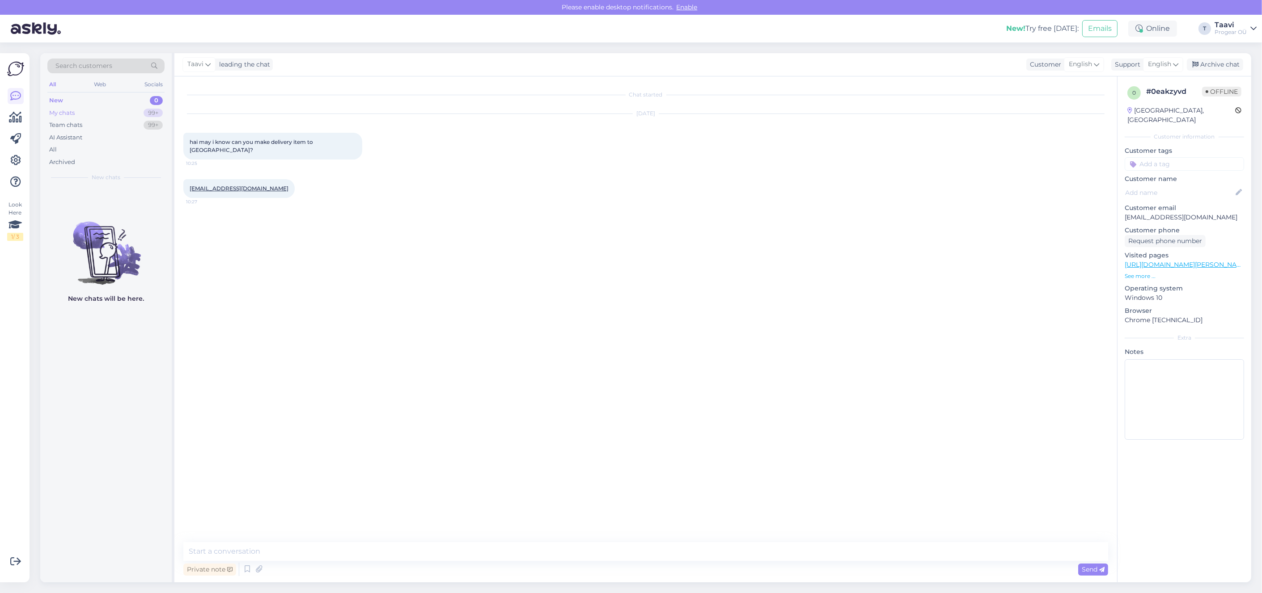
drag, startPoint x: 58, startPoint y: 101, endPoint x: 59, endPoint y: 109, distance: 7.7
click at [58, 102] on div "New" at bounding box center [56, 100] width 14 height 9
drag, startPoint x: 60, startPoint y: 113, endPoint x: 73, endPoint y: 118, distance: 14.0
click at [60, 113] on div "My chats" at bounding box center [61, 113] width 25 height 9
